Goal: Book appointment/travel/reservation

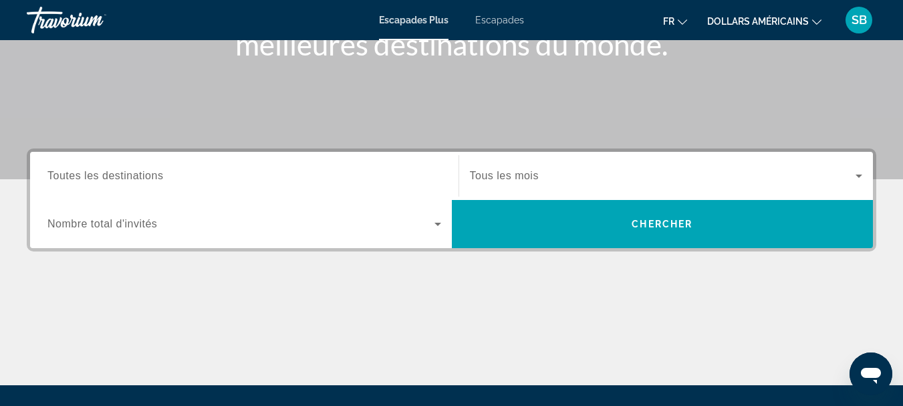
scroll to position [205, 0]
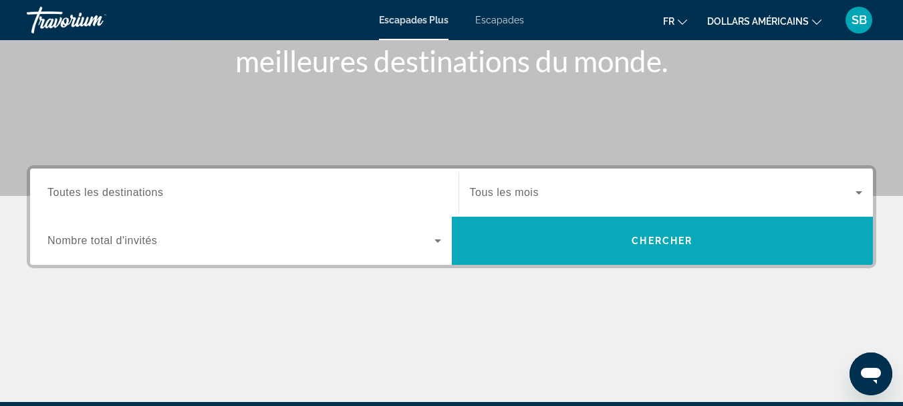
click at [625, 231] on span "Widget de recherche" at bounding box center [663, 241] width 422 height 32
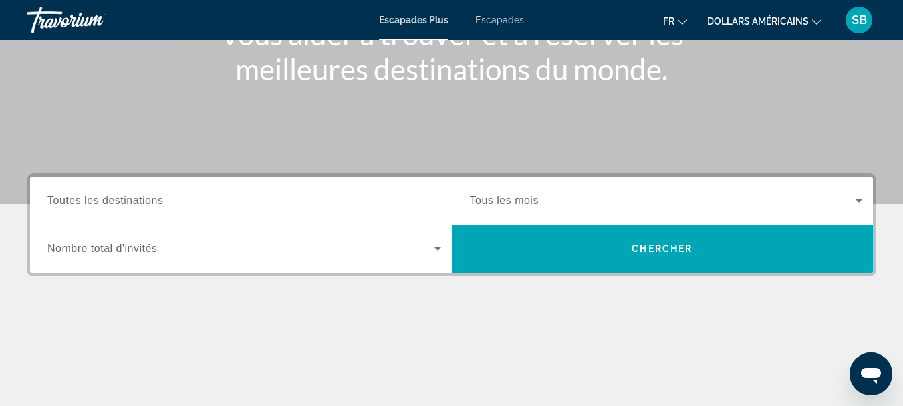
scroll to position [192, 0]
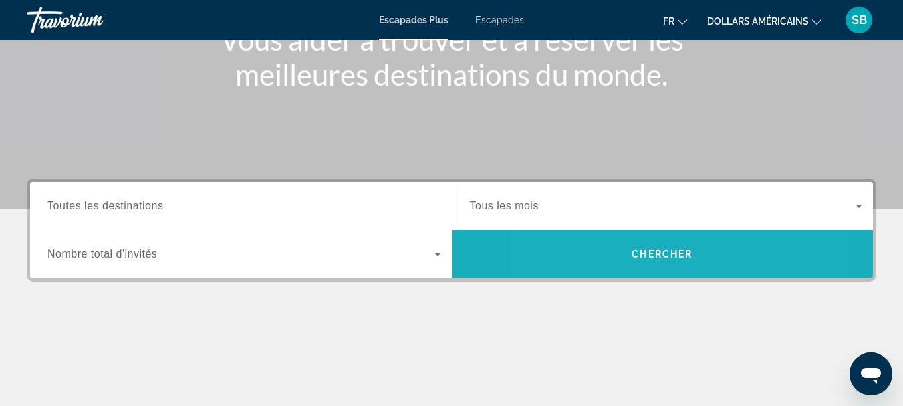
click at [608, 263] on span "Widget de recherche" at bounding box center [663, 254] width 422 height 32
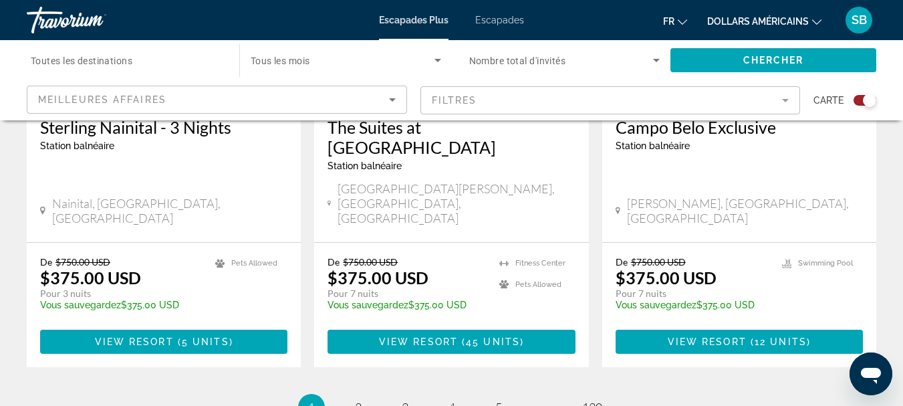
scroll to position [2154, 0]
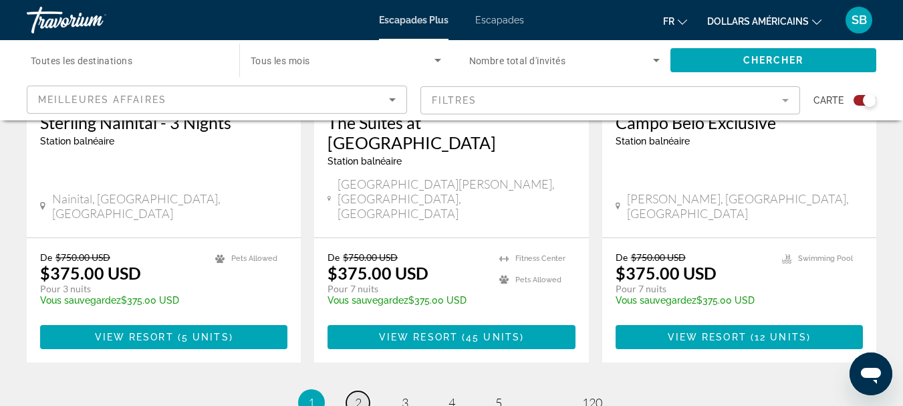
click at [356, 395] on span "2" at bounding box center [358, 402] width 7 height 15
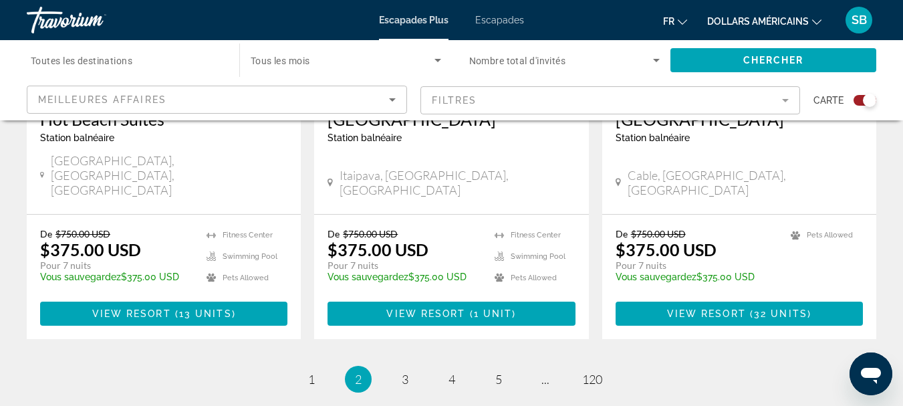
scroll to position [2173, 0]
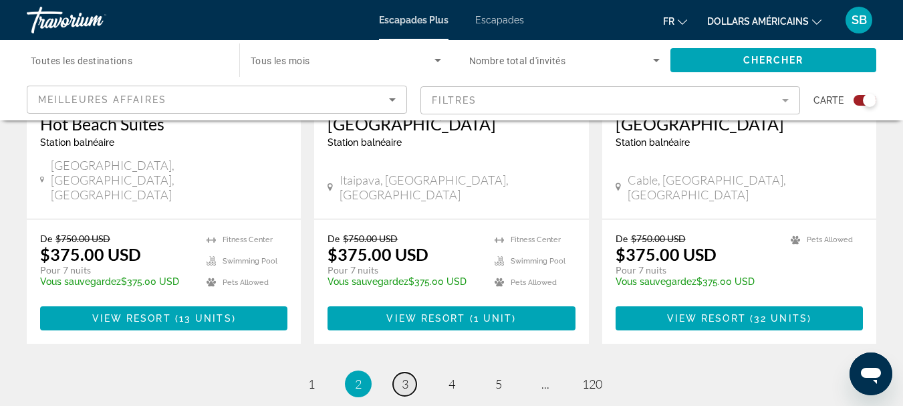
click at [407, 372] on link "page 3" at bounding box center [404, 383] width 23 height 23
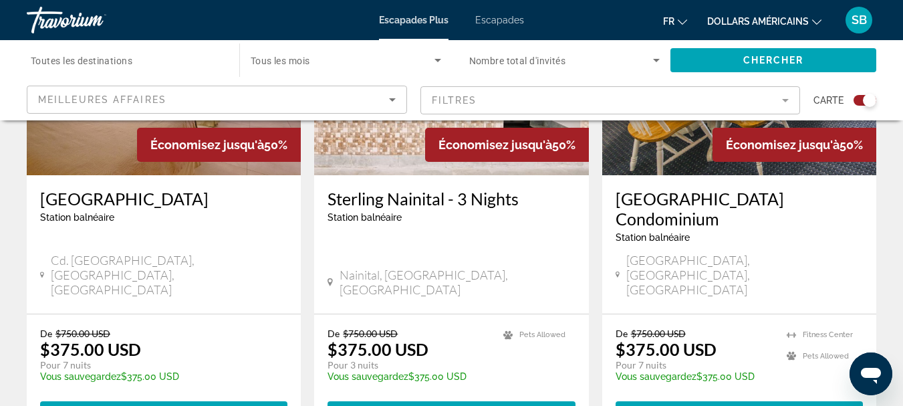
scroll to position [2131, 0]
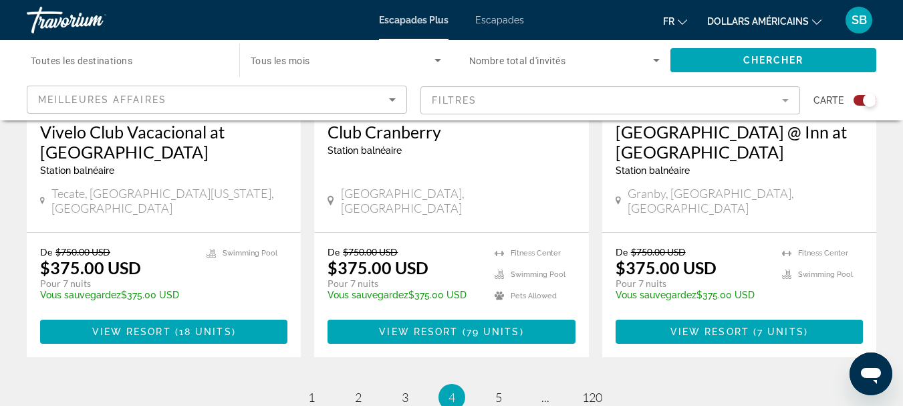
scroll to position [2239, 0]
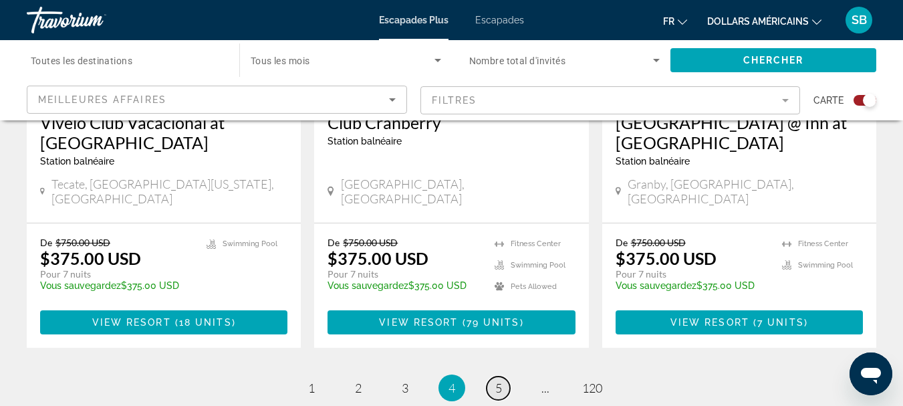
click at [497, 376] on link "page 5" at bounding box center [498, 387] width 23 height 23
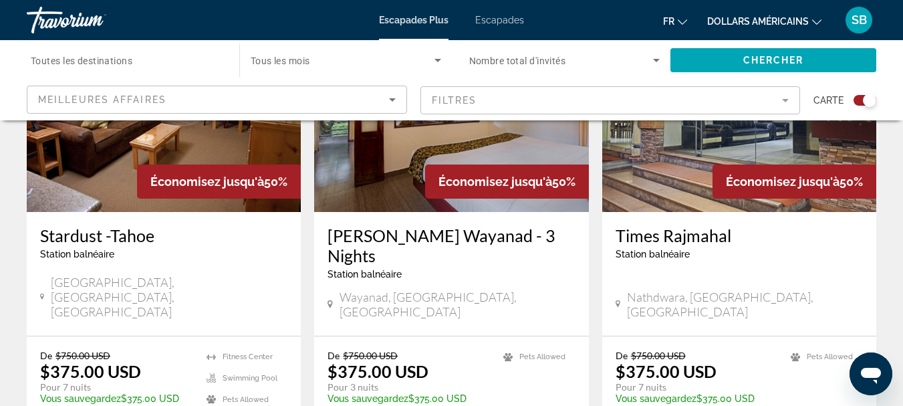
scroll to position [2146, 0]
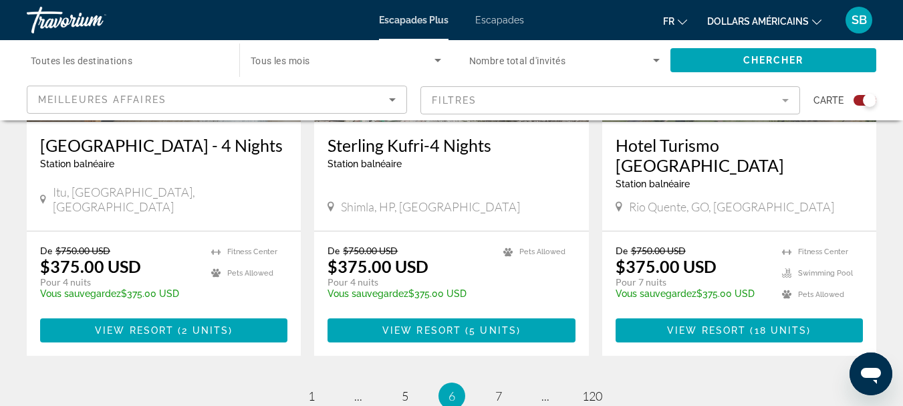
scroll to position [2207, 0]
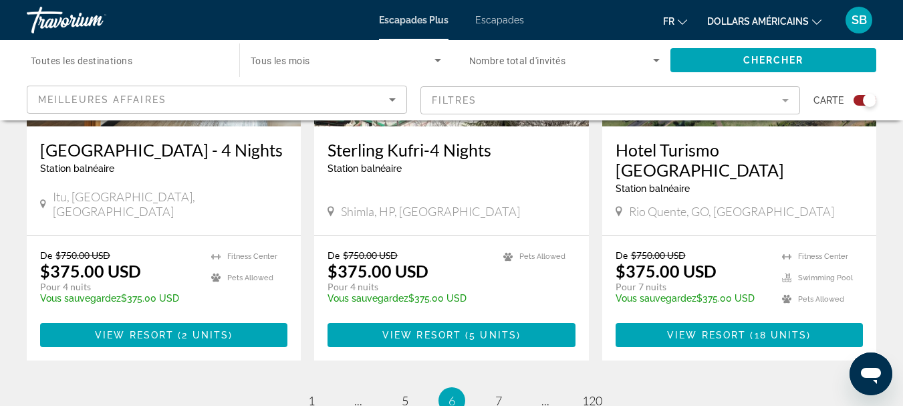
click at [501, 18] on font "Escapades" at bounding box center [499, 20] width 49 height 11
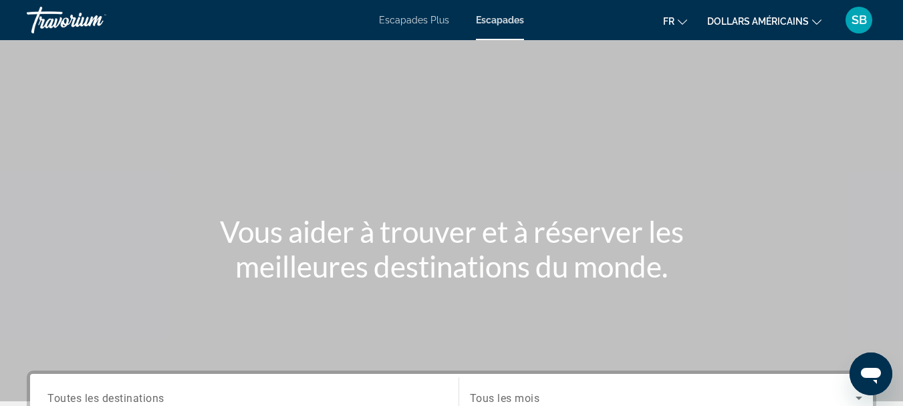
click at [812, 19] on icon "Changer de devise" at bounding box center [816, 21] width 9 height 9
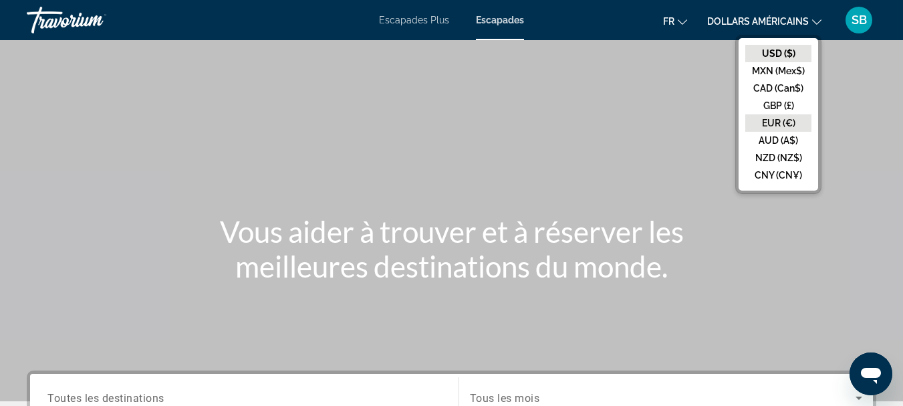
click at [786, 116] on button "EUR (€)" at bounding box center [778, 122] width 66 height 17
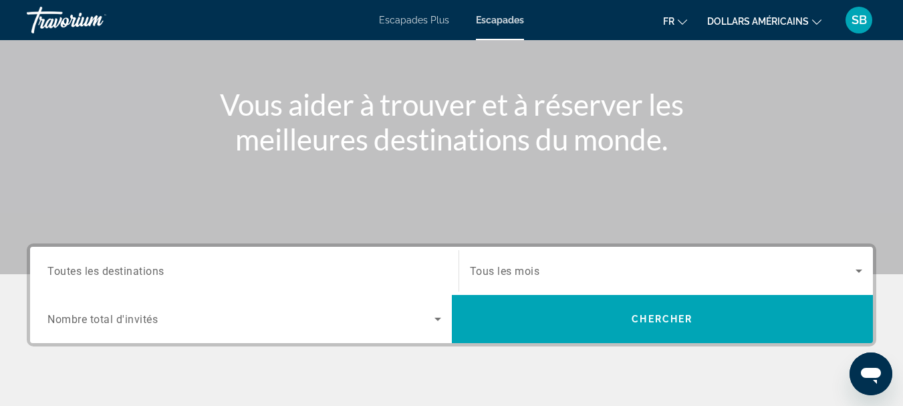
scroll to position [196, 0]
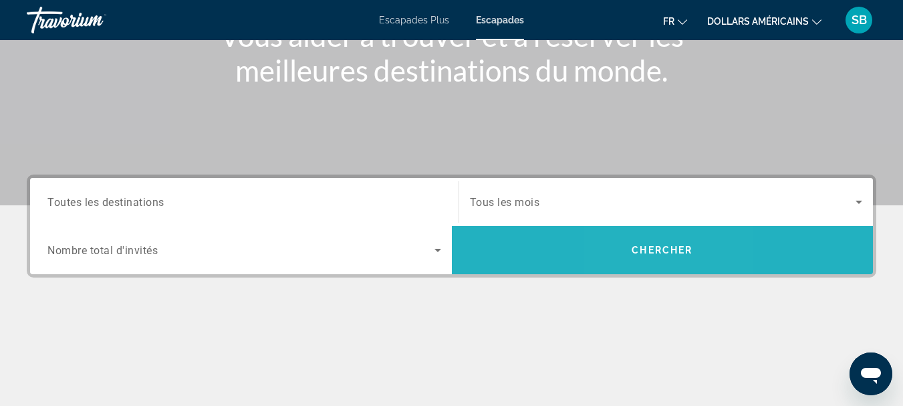
click at [644, 251] on span "Chercher" at bounding box center [662, 250] width 61 height 11
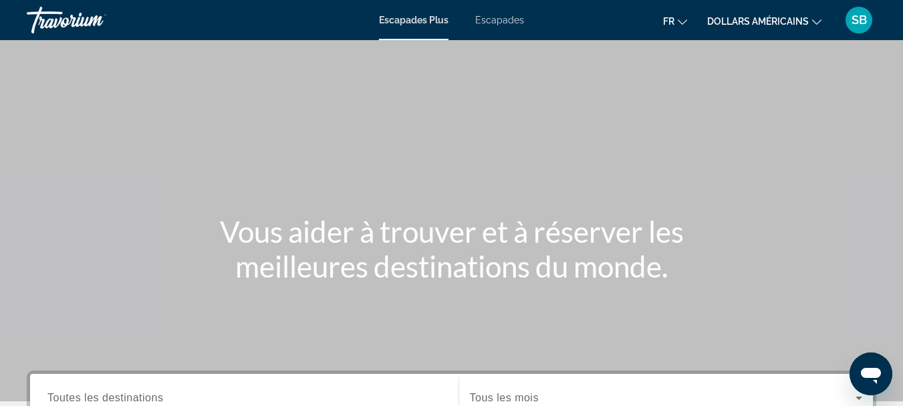
click at [507, 19] on font "Escapades" at bounding box center [499, 20] width 49 height 11
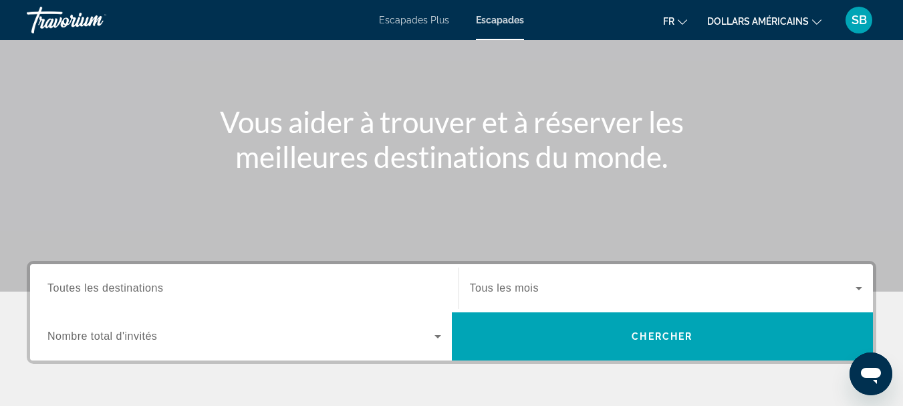
scroll to position [136, 0]
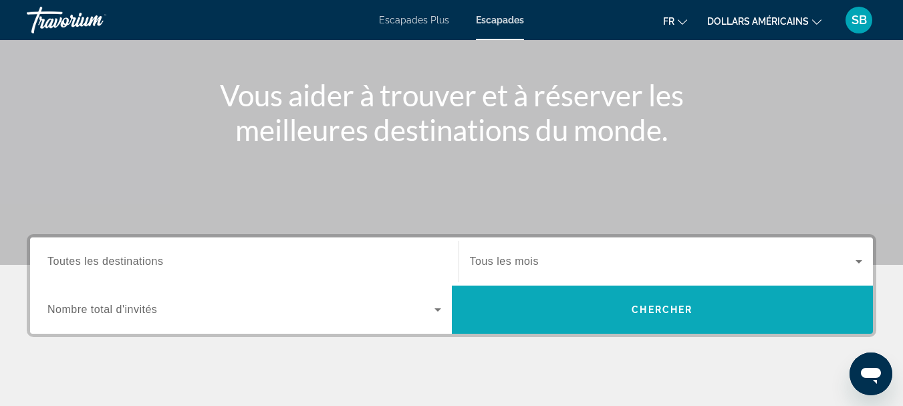
click at [632, 312] on span "Chercher" at bounding box center [662, 309] width 61 height 11
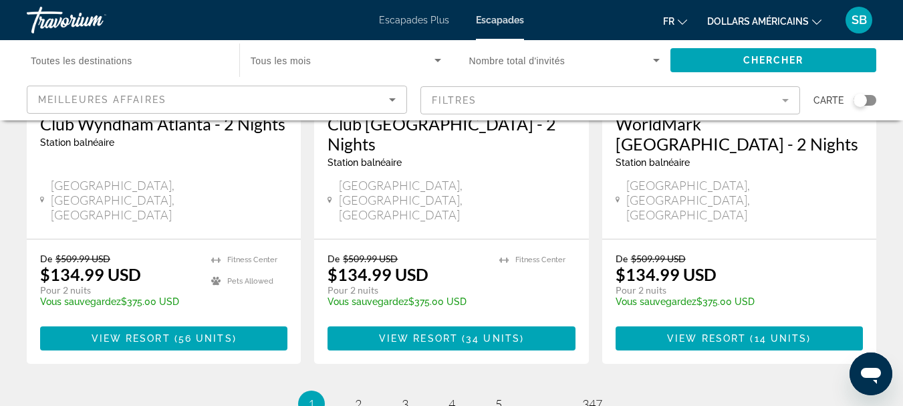
scroll to position [1766, 0]
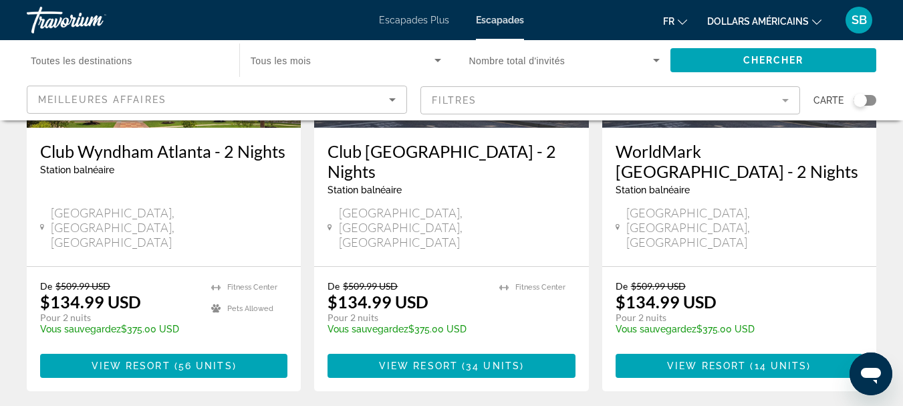
click at [801, 25] on font "dollars américains" at bounding box center [758, 21] width 102 height 11
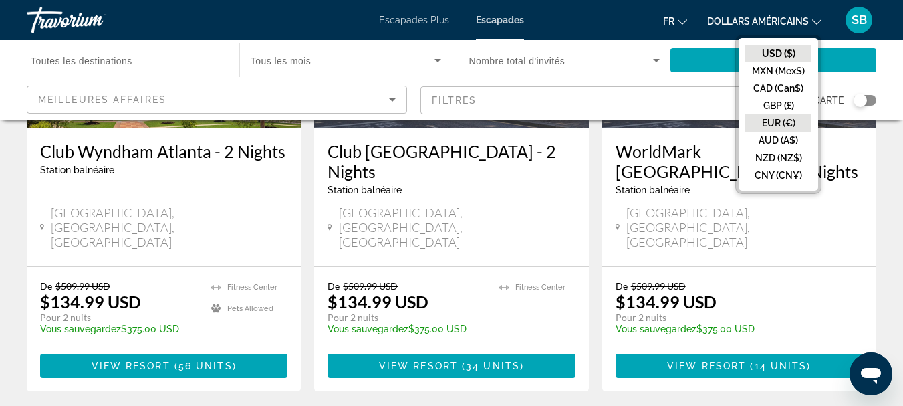
click at [786, 120] on button "EUR (€)" at bounding box center [778, 122] width 66 height 17
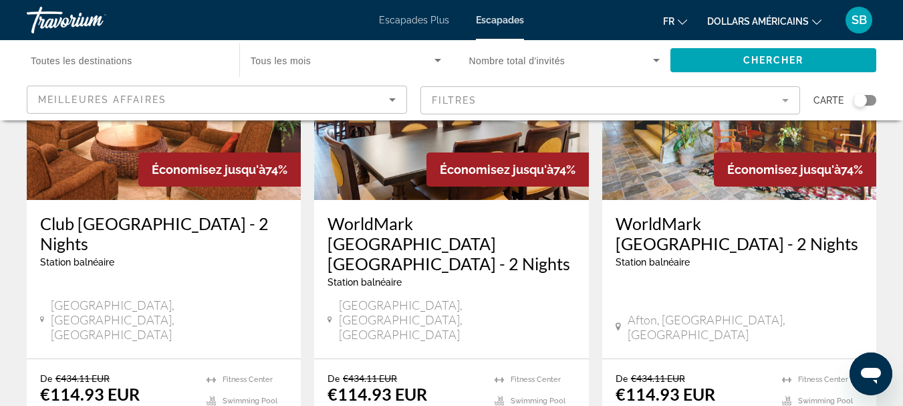
scroll to position [1697, 0]
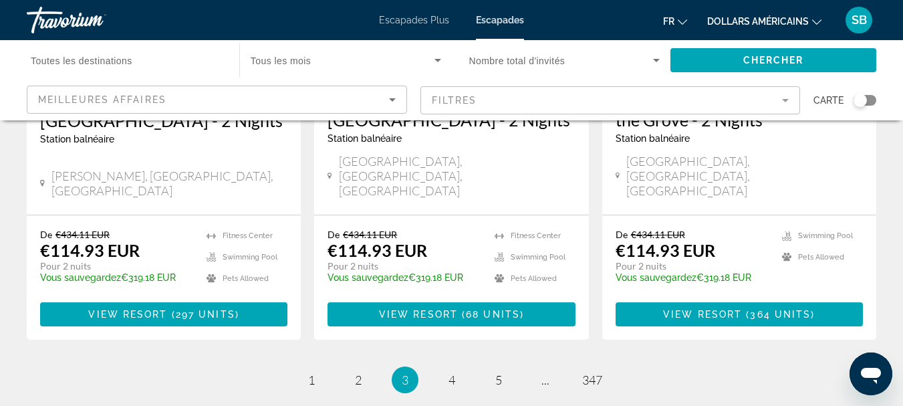
scroll to position [1826, 0]
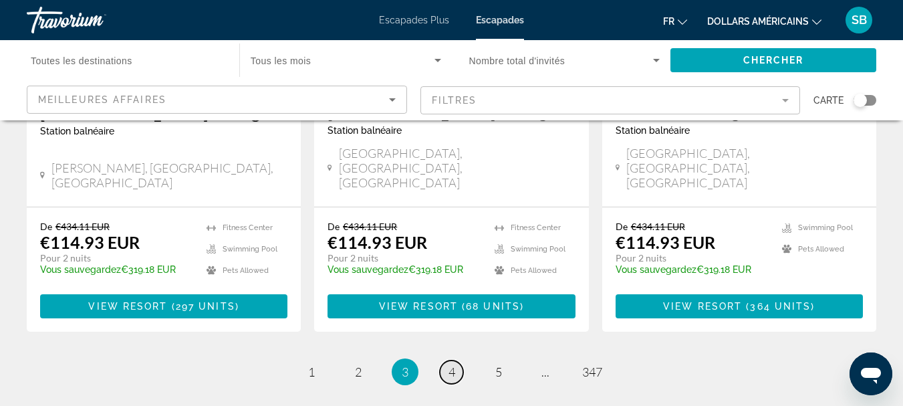
click at [451, 364] on span "4" at bounding box center [452, 371] width 7 height 15
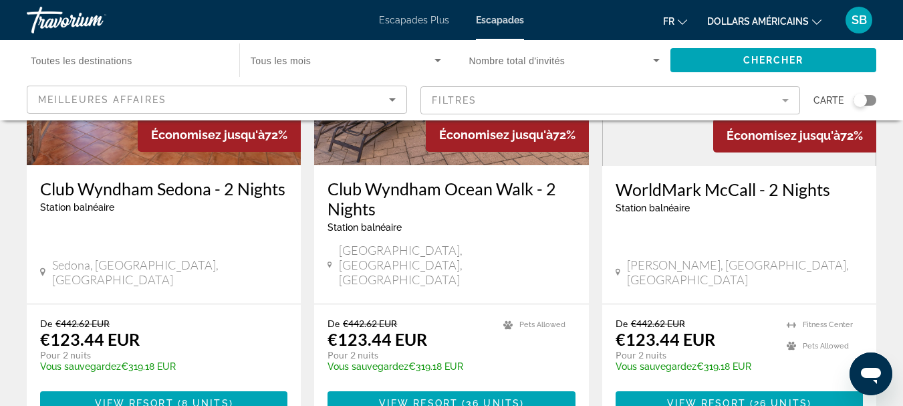
scroll to position [1728, 0]
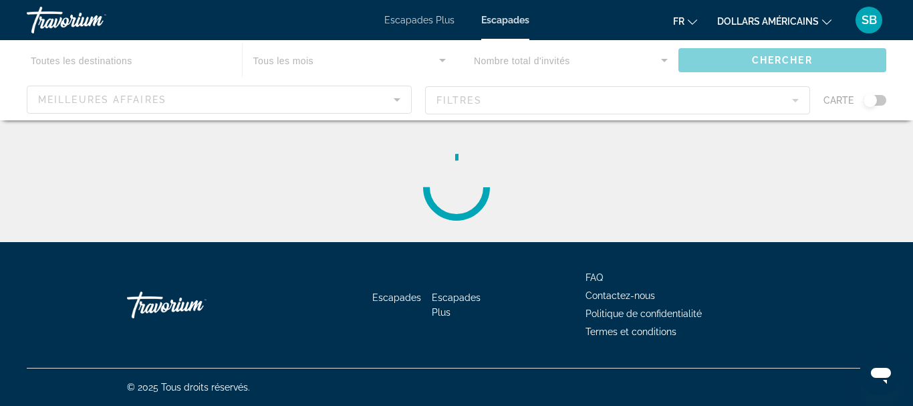
click at [505, 376] on div "© 2025 Tous droits réservés." at bounding box center [457, 386] width 860 height 37
drag, startPoint x: 505, startPoint y: 400, endPoint x: 495, endPoint y: 432, distance: 33.6
click at [495, 405] on html "Passer au contenu principal Escapades Plus Escapades fr English Español Françai…" at bounding box center [456, 203] width 913 height 406
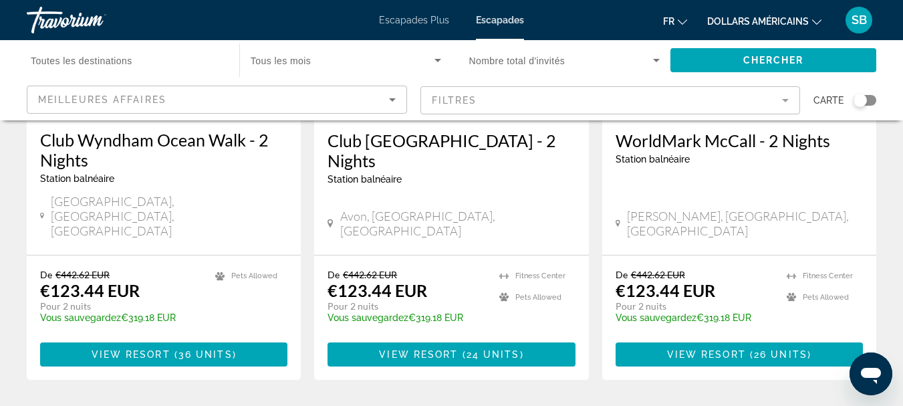
scroll to position [1746, 0]
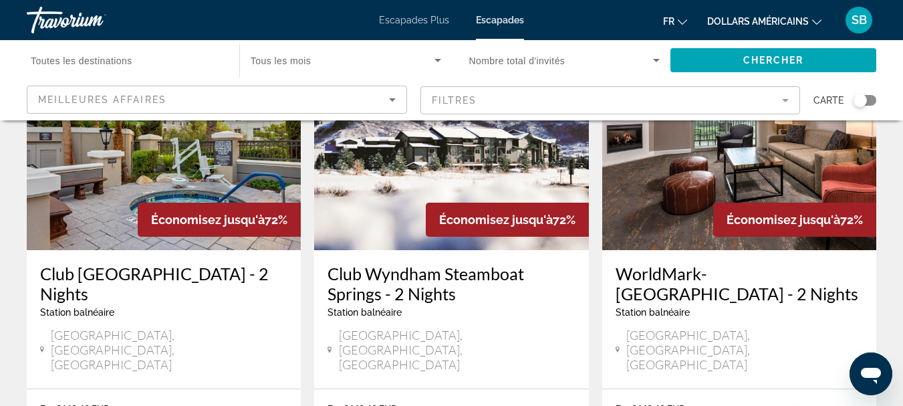
scroll to position [1638, 0]
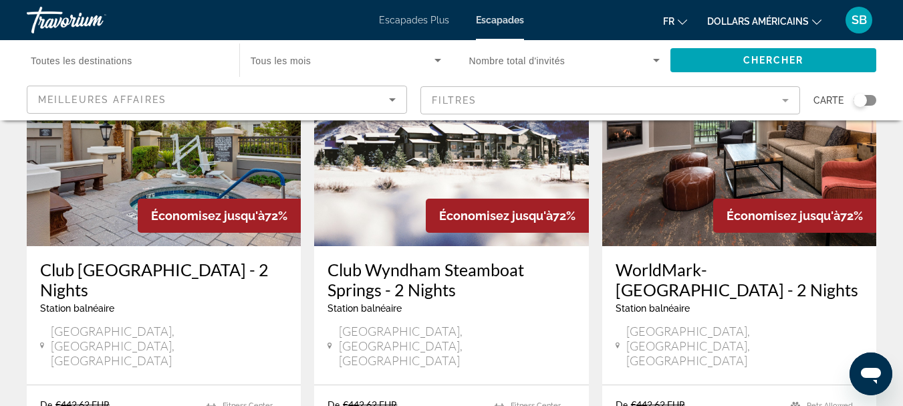
click at [287, 62] on span "Tous les mois" at bounding box center [281, 60] width 61 height 11
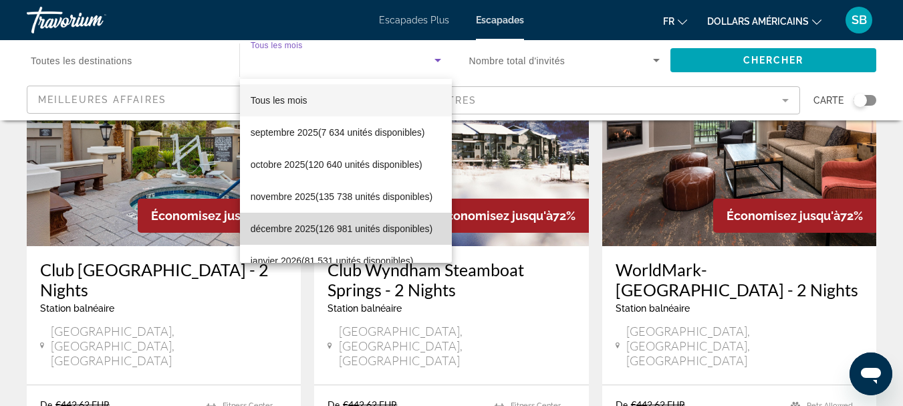
click at [402, 229] on span "décembre 2025 (126 981 unités disponibles)" at bounding box center [342, 229] width 182 height 16
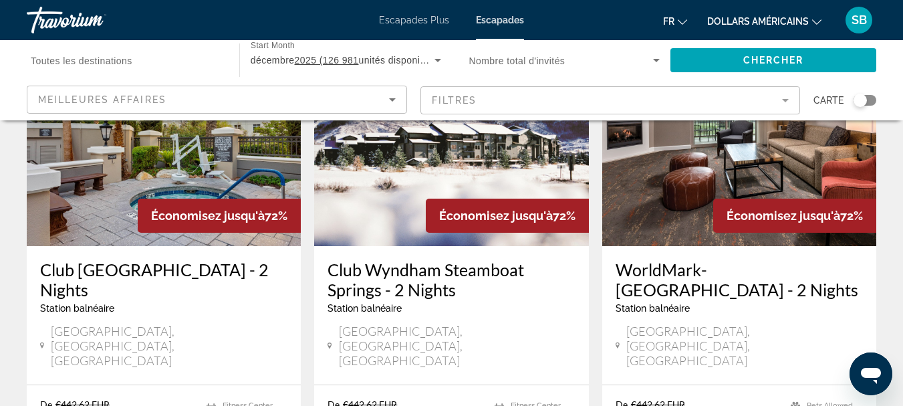
click at [547, 64] on span "Nombre total d'invités" at bounding box center [517, 60] width 96 height 11
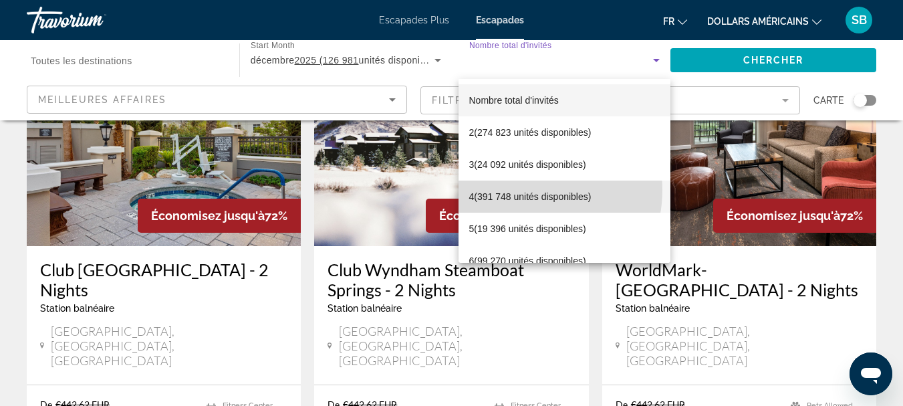
click at [523, 190] on span "4 (391 748 unités disponibles)" at bounding box center [530, 197] width 122 height 16
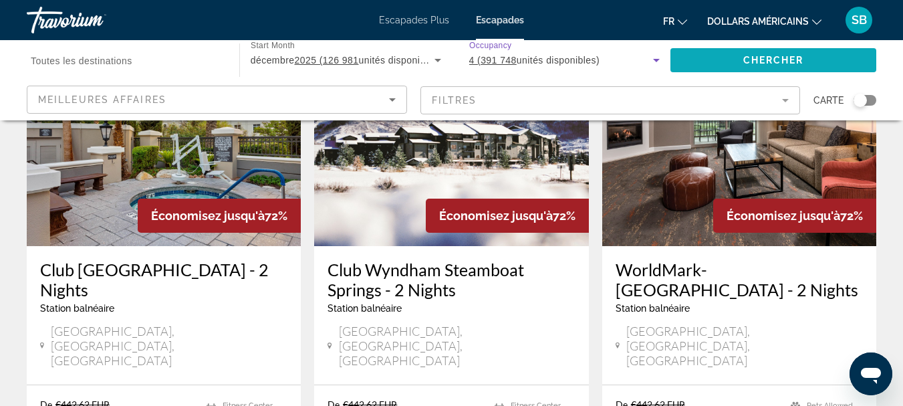
click at [744, 66] on span "Search widget" at bounding box center [773, 60] width 206 height 32
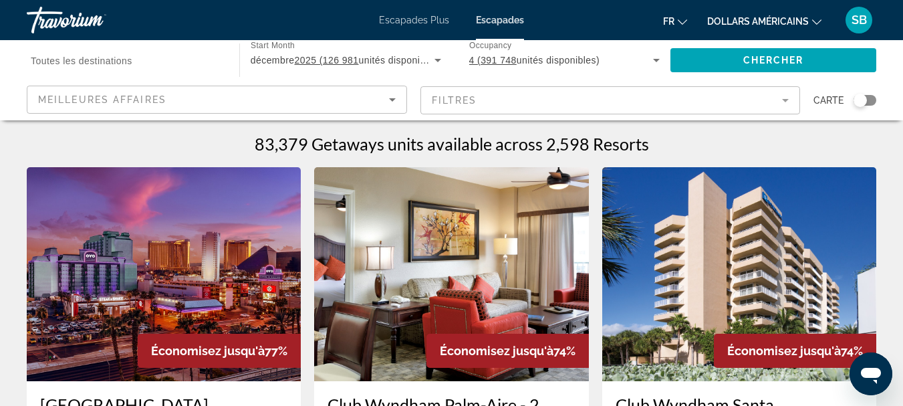
click at [416, 23] on font "Escapades Plus" at bounding box center [414, 20] width 70 height 11
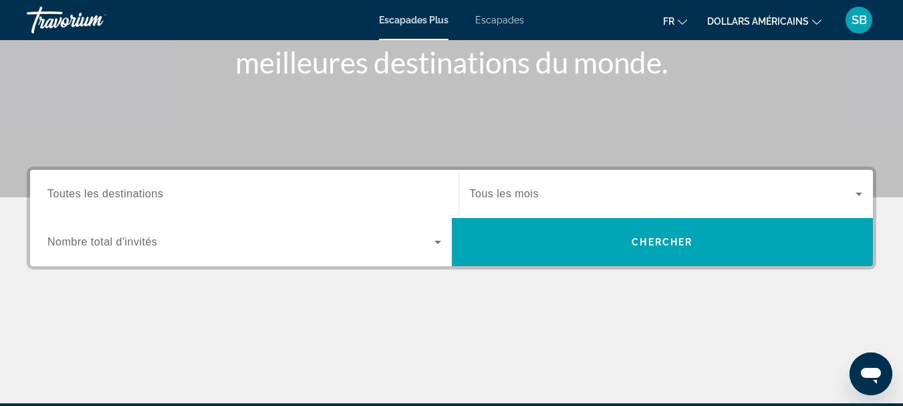
scroll to position [207, 0]
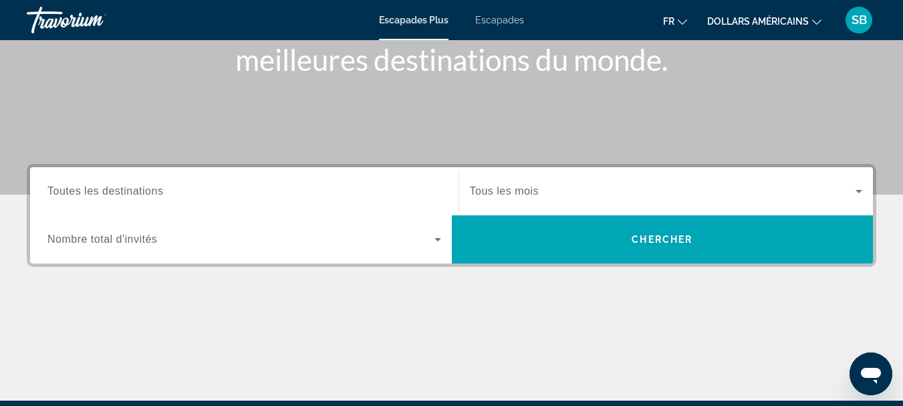
click at [557, 187] on span "Search widget" at bounding box center [663, 191] width 386 height 16
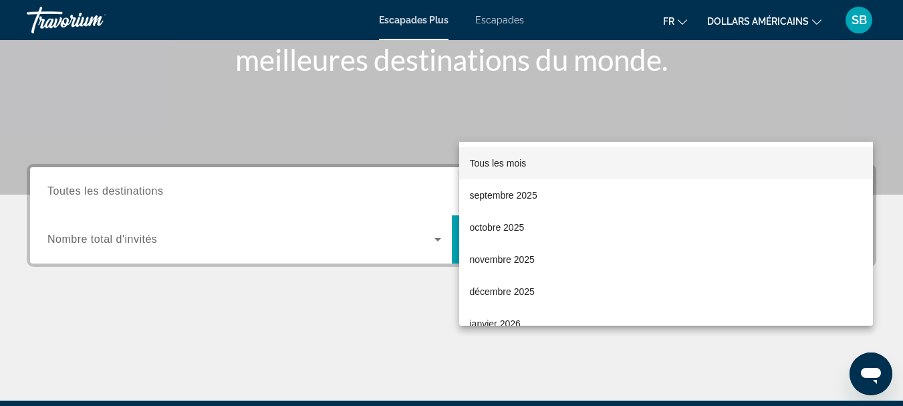
scroll to position [327, 0]
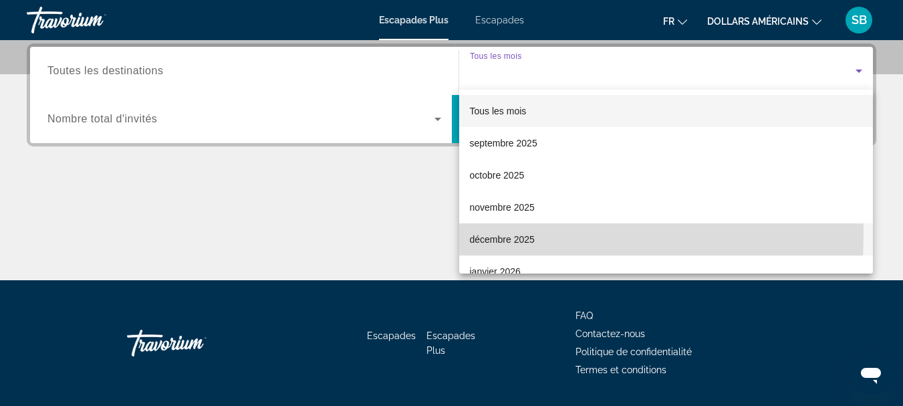
click at [511, 235] on font "décembre 2025" at bounding box center [502, 239] width 65 height 11
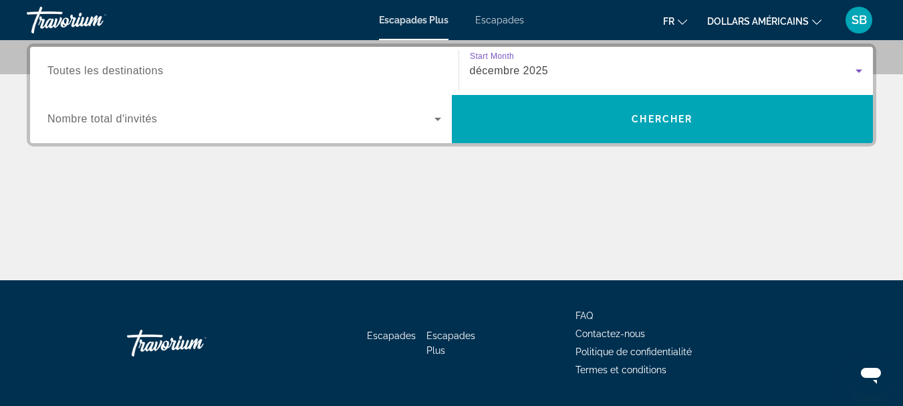
click at [253, 122] on span "Search widget" at bounding box center [240, 119] width 387 height 16
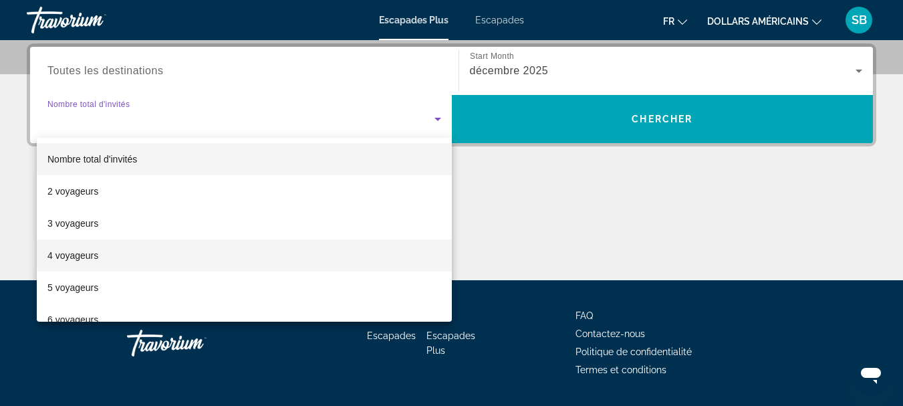
click at [158, 265] on mat-option "4 voyageurs" at bounding box center [244, 255] width 415 height 32
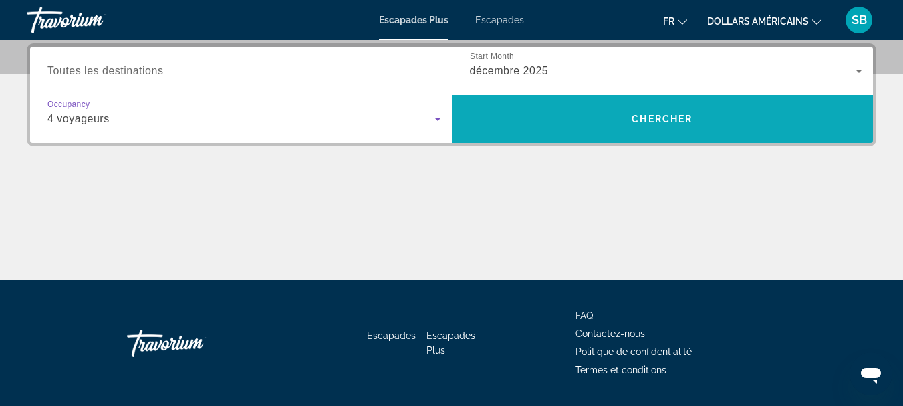
click at [670, 112] on span "Search widget" at bounding box center [663, 119] width 422 height 32
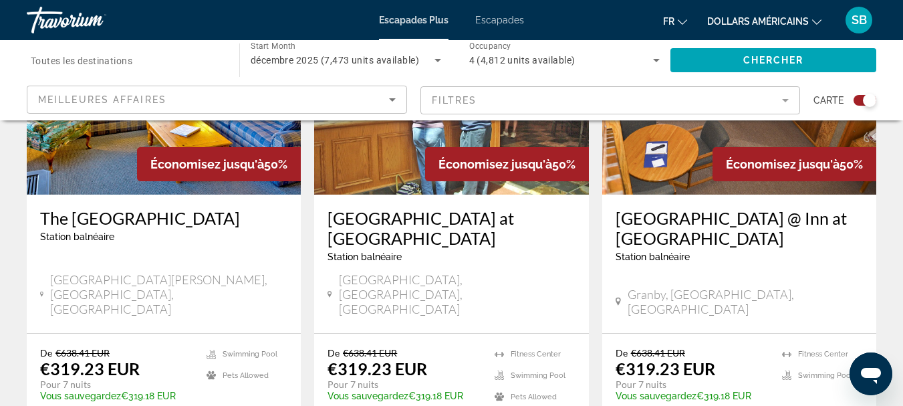
scroll to position [596, 0]
